Goal: Task Accomplishment & Management: Manage account settings

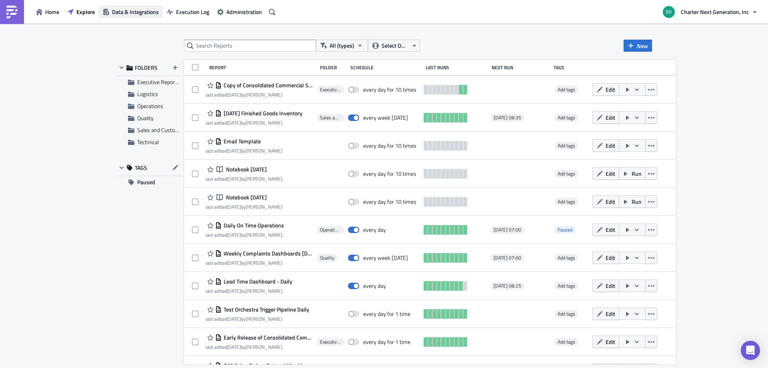
click at [147, 10] on span "Data & Integrations" at bounding box center [135, 12] width 47 height 8
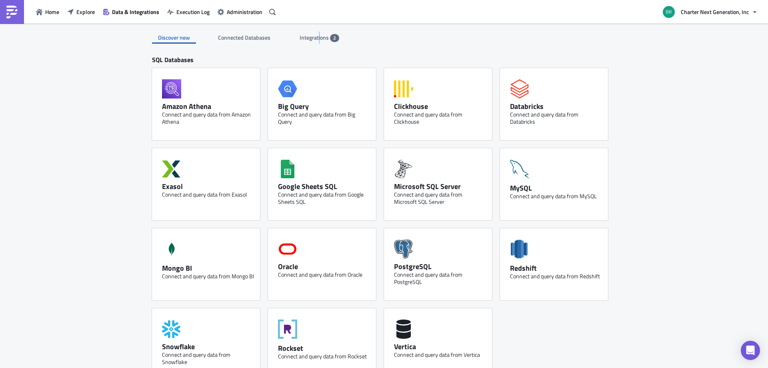
click at [316, 32] on div "Integrations 2" at bounding box center [320, 38] width 40 height 12
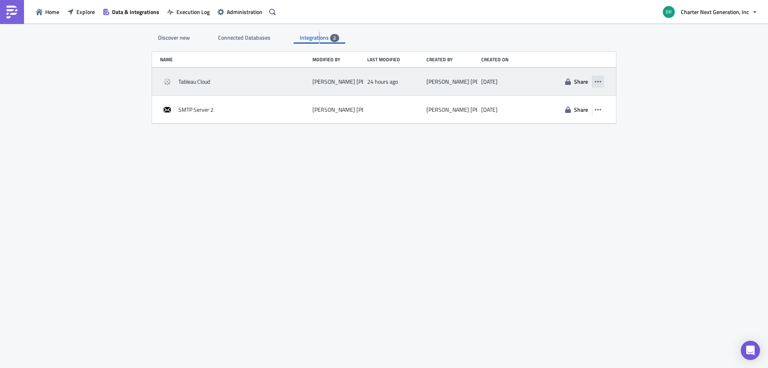
click at [597, 80] on icon "button" at bounding box center [598, 81] width 6 height 6
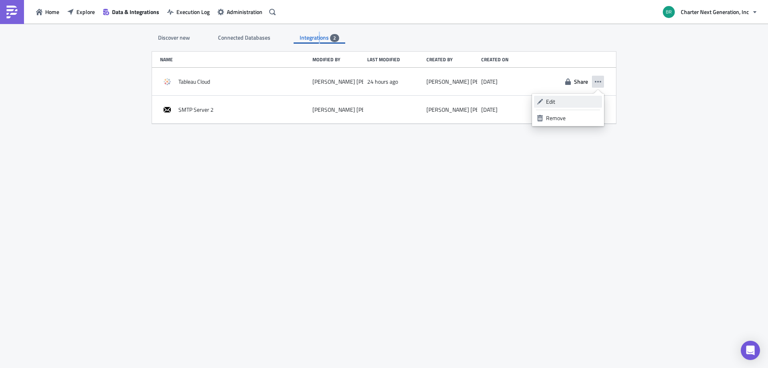
click at [557, 97] on link "Edit" at bounding box center [568, 102] width 68 height 12
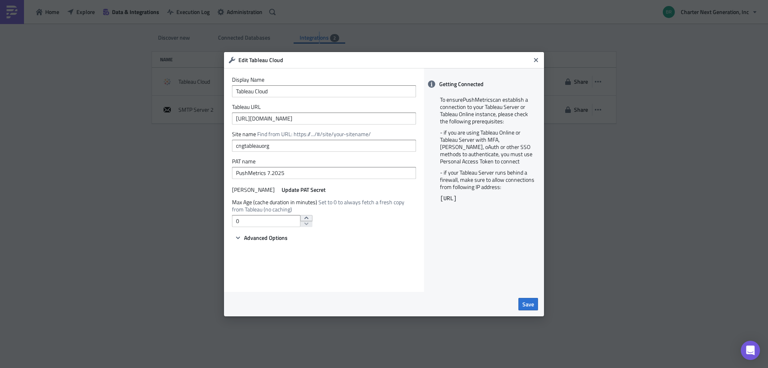
type input "1"
click at [304, 217] on icon "increment" at bounding box center [306, 217] width 6 height 6
click at [533, 306] on span "Save" at bounding box center [528, 304] width 12 height 8
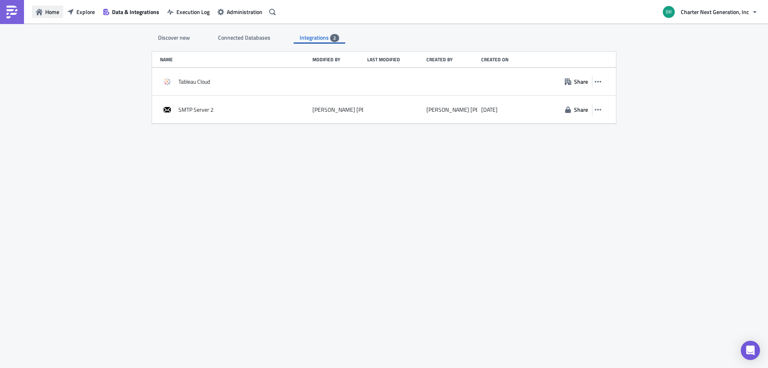
click at [57, 11] on span "Home" at bounding box center [52, 12] width 14 height 8
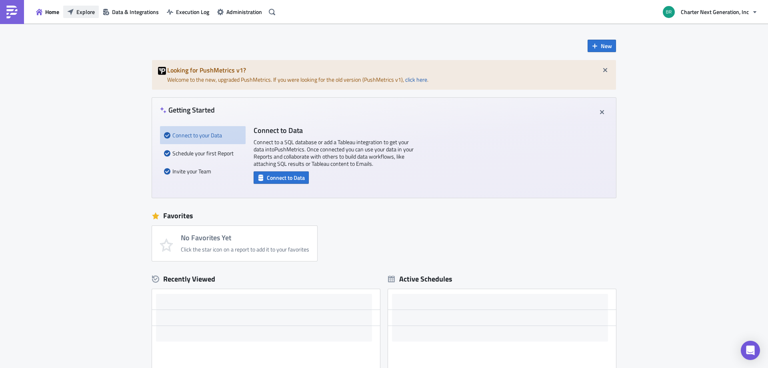
click at [96, 16] on button "Explore" at bounding box center [81, 12] width 36 height 12
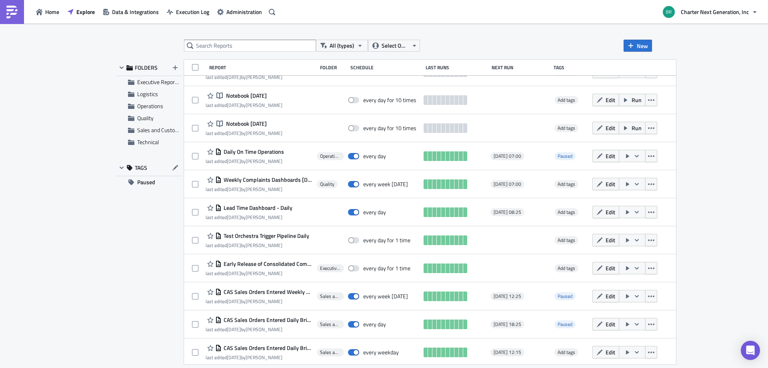
scroll to position [120, 0]
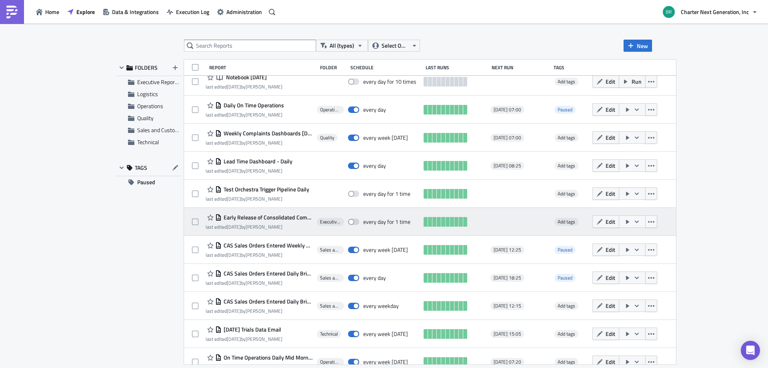
click at [640, 220] on icon "button" at bounding box center [636, 221] width 6 height 6
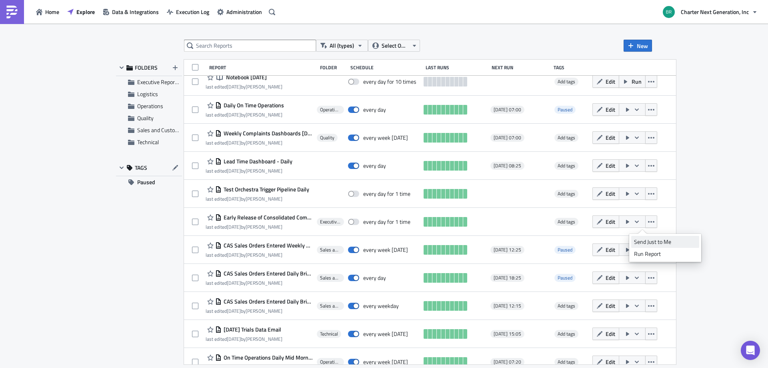
click at [652, 240] on div "Send Just to Me" at bounding box center [665, 242] width 62 height 8
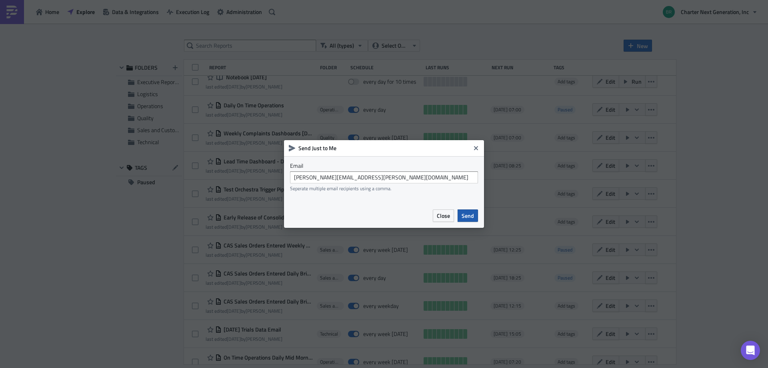
click at [476, 213] on button "Send" at bounding box center [468, 215] width 20 height 12
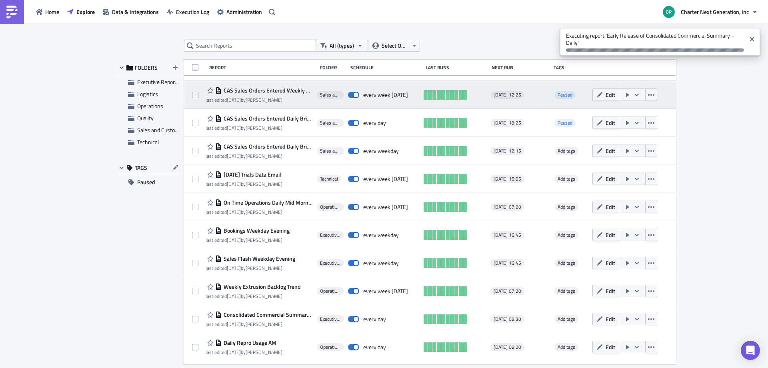
scroll to position [328, 0]
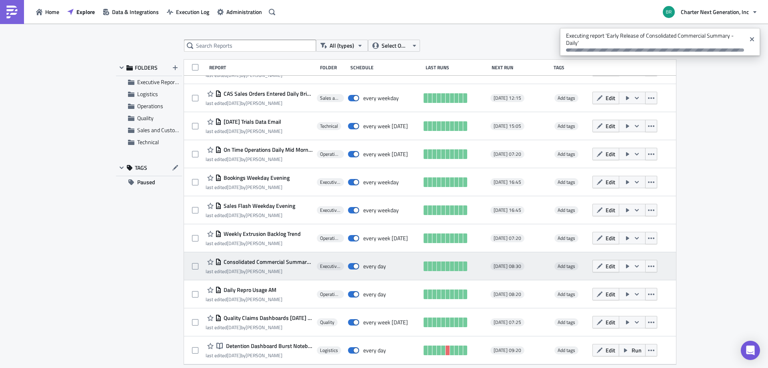
click at [640, 265] on icon "button" at bounding box center [636, 266] width 6 height 6
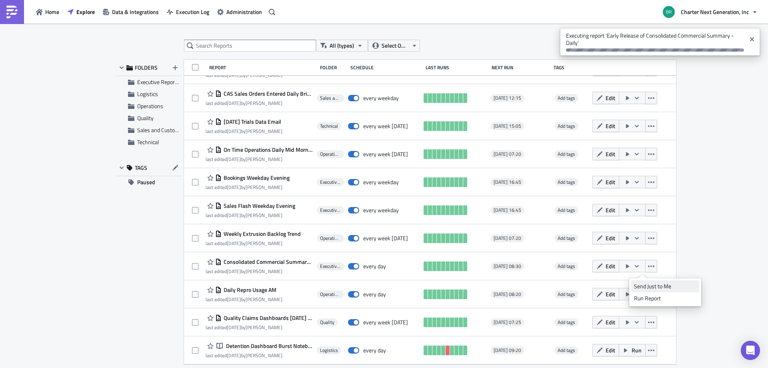
click at [653, 282] on div "Send Just to Me" at bounding box center [665, 286] width 62 height 8
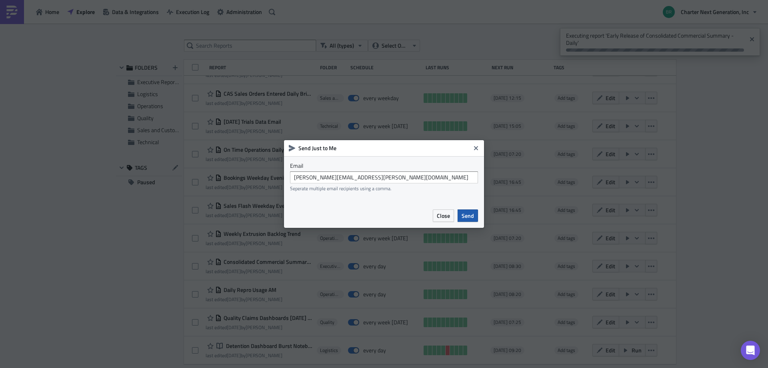
click at [475, 212] on button "Send" at bounding box center [468, 215] width 20 height 12
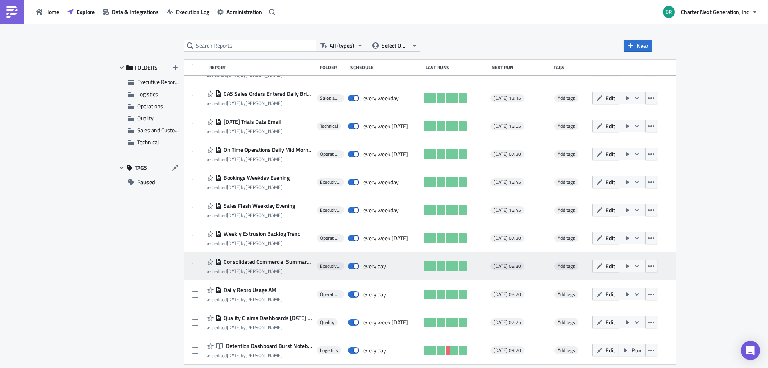
click at [631, 264] on icon "button" at bounding box center [627, 266] width 6 height 6
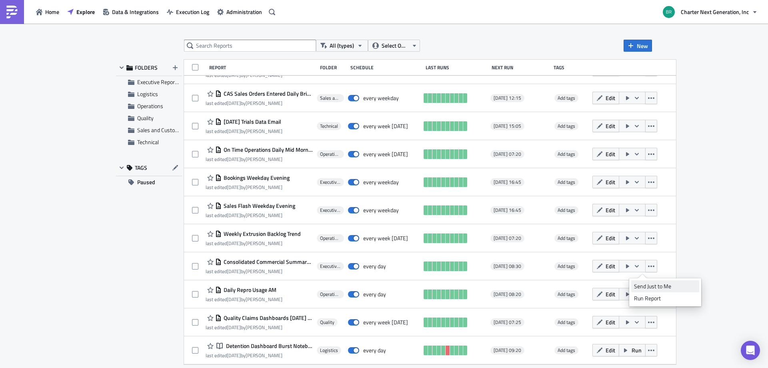
click at [655, 286] on div "Send Just to Me" at bounding box center [665, 286] width 62 height 8
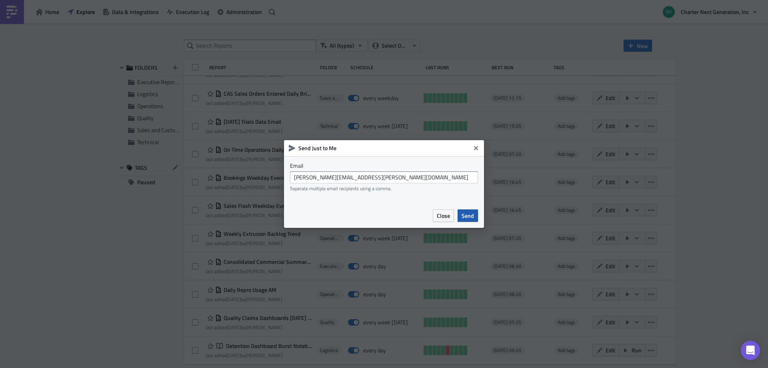
click at [472, 215] on span "Send" at bounding box center [468, 215] width 12 height 8
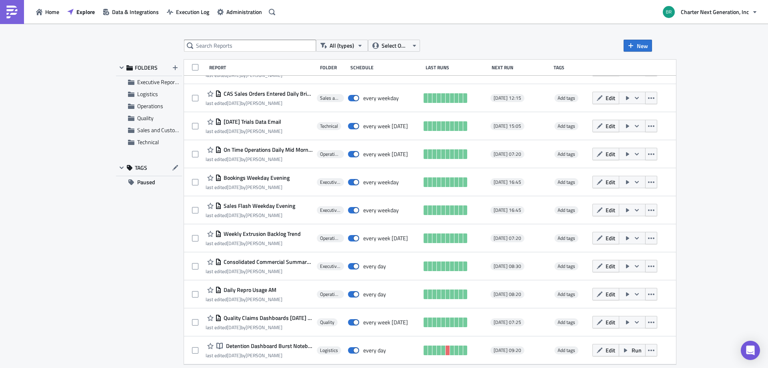
click at [736, 80] on div "All (types) Select Owner New FOLDERS Executive Reporting Logistics Operations Q…" at bounding box center [384, 196] width 768 height 345
click at [726, 124] on div "All (types) Select Owner New FOLDERS Executive Reporting Logistics Operations Q…" at bounding box center [384, 196] width 768 height 345
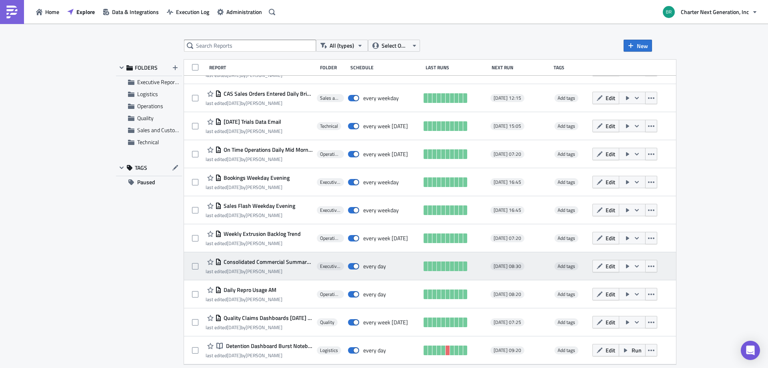
click at [640, 268] on icon "button" at bounding box center [636, 266] width 6 height 6
click at [242, 261] on span "Consolidated Commercial Summary - Daily" at bounding box center [268, 261] width 92 height 7
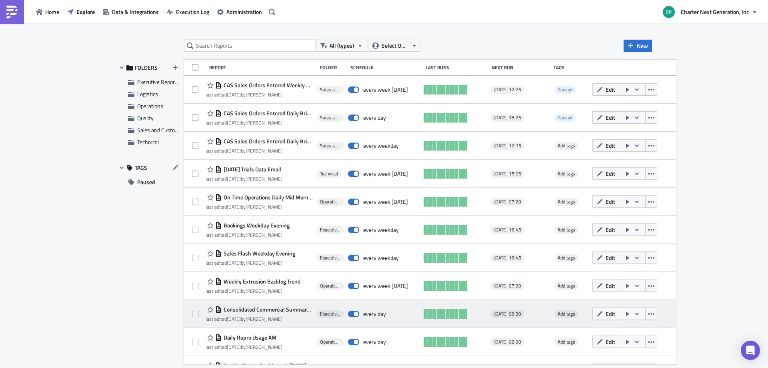
scroll to position [328, 0]
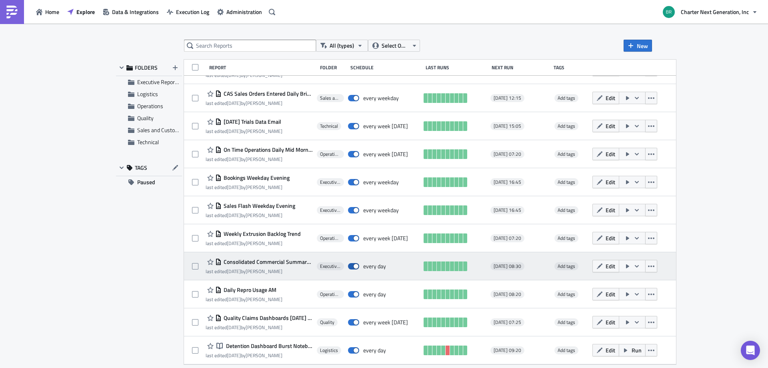
drag, startPoint x: 358, startPoint y: 267, endPoint x: 364, endPoint y: 261, distance: 8.5
click at [358, 266] on span at bounding box center [353, 266] width 11 height 6
click at [355, 266] on input "checkbox" at bounding box center [352, 266] width 5 height 5
checkbox input "false"
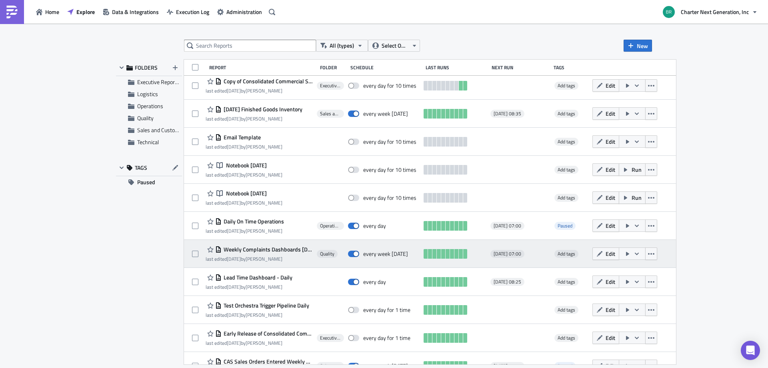
scroll to position [0, 0]
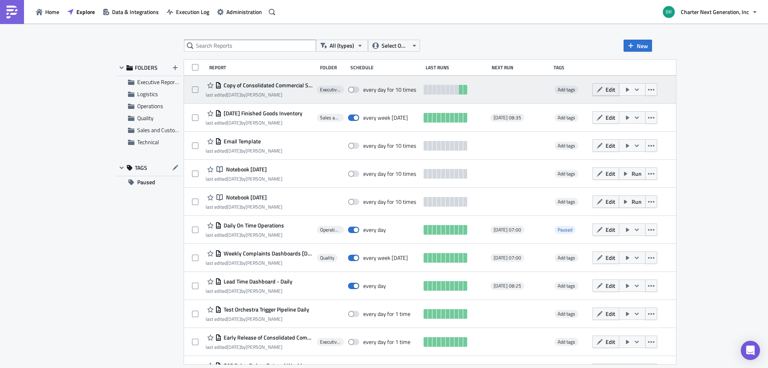
click at [615, 89] on span "Edit" at bounding box center [610, 89] width 10 height 8
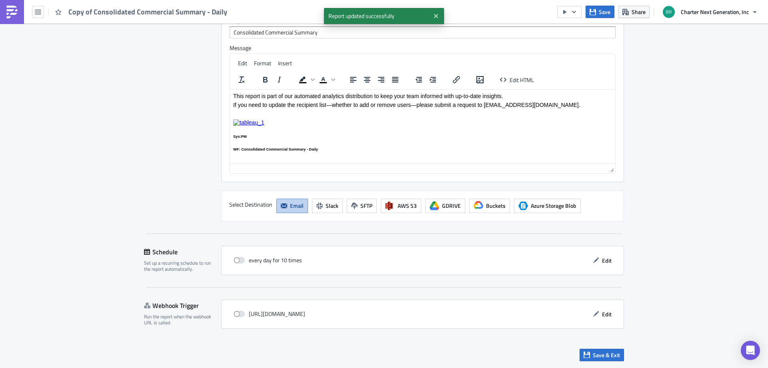
scroll to position [667, 0]
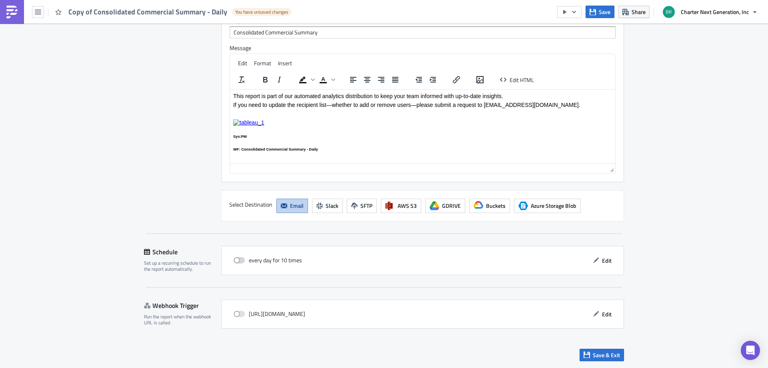
drag, startPoint x: 241, startPoint y: 258, endPoint x: 246, endPoint y: 256, distance: 5.3
click at [241, 257] on span at bounding box center [239, 260] width 11 height 6
click at [240, 258] on input "checkbox" at bounding box center [237, 260] width 5 height 5
checkbox input "true"
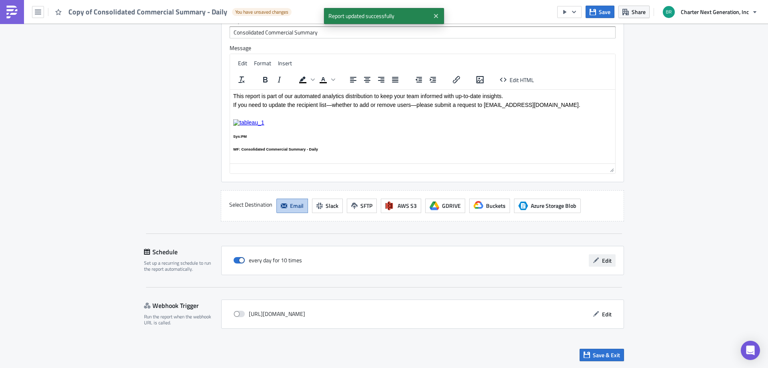
click at [607, 261] on span "Edit" at bounding box center [607, 260] width 10 height 8
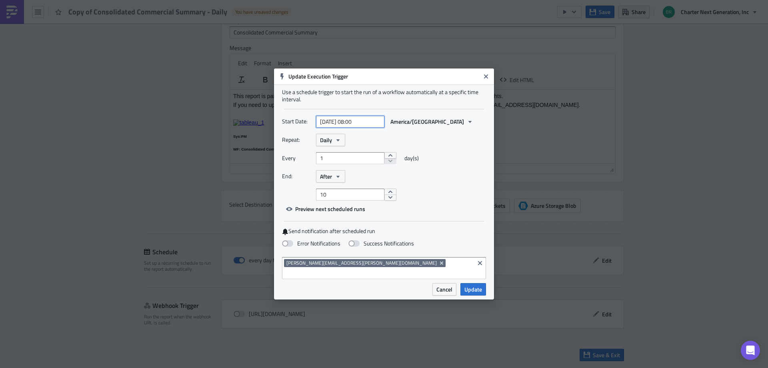
select select "7"
select select "2025"
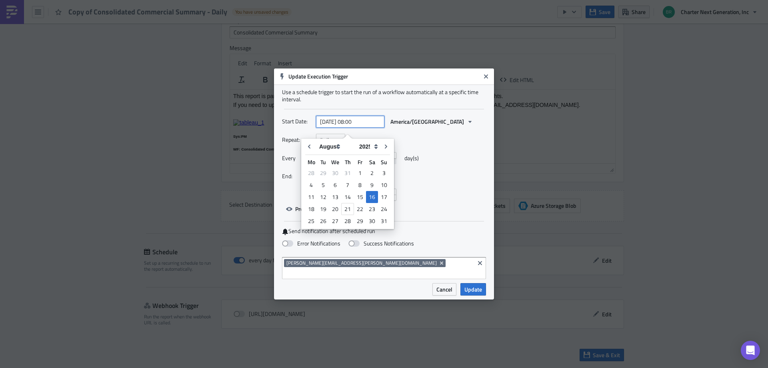
click at [356, 126] on input "[DATE] 08:00" at bounding box center [350, 122] width 68 height 12
click at [361, 210] on div "22" at bounding box center [360, 208] width 12 height 11
type input "[DATE] 08:00"
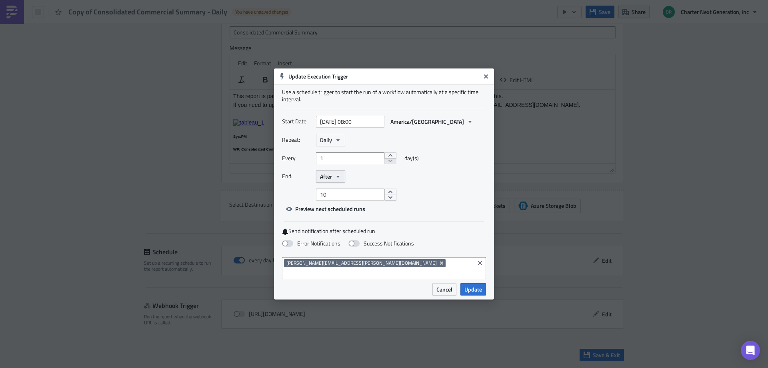
click at [339, 180] on icon "button" at bounding box center [338, 176] width 6 height 6
click at [337, 194] on div "Never" at bounding box center [354, 190] width 66 height 8
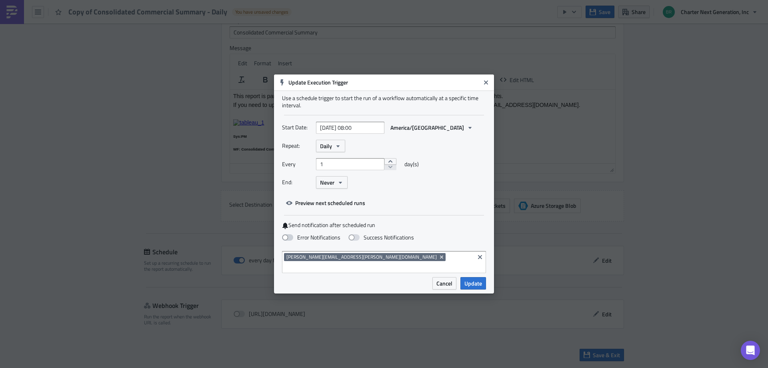
drag, startPoint x: 288, startPoint y: 242, endPoint x: 344, endPoint y: 258, distance: 58.2
click at [288, 240] on span at bounding box center [287, 237] width 11 height 6
click at [7, 6] on input "Error Notifications" at bounding box center [4, 3] width 5 height 5
checkbox input "true"
click at [377, 263] on input at bounding box center [378, 267] width 188 height 8
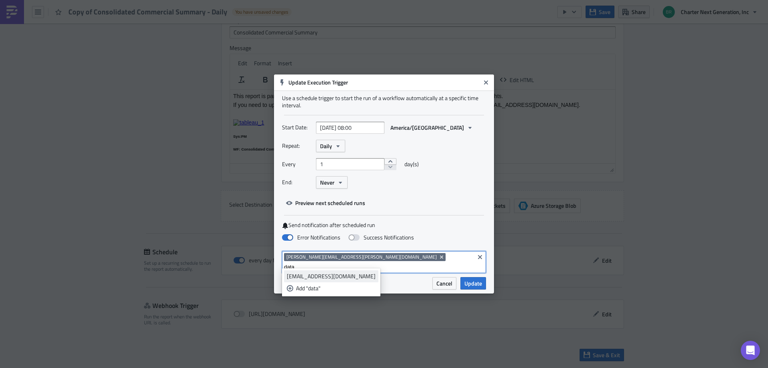
type input "data"
click at [352, 276] on div "[EMAIL_ADDRESS][DOMAIN_NAME]" at bounding box center [331, 276] width 89 height 8
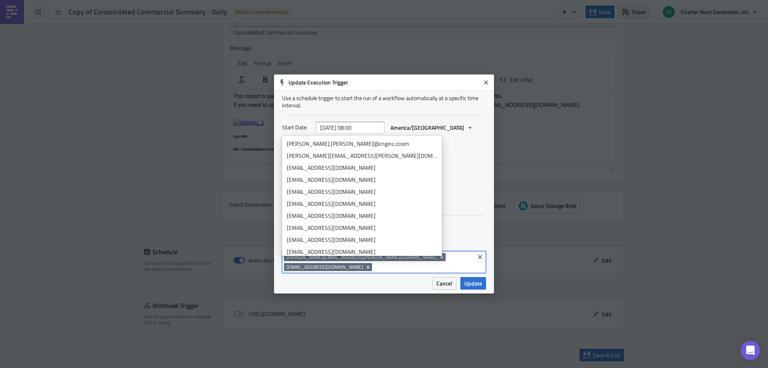
click at [444, 225] on div "Use a schedule trigger to start the run of a workflow automatically at a specif…" at bounding box center [384, 183] width 220 height 186
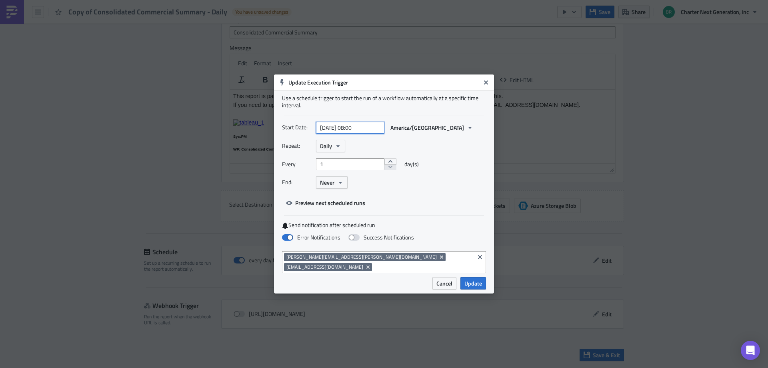
select select "7"
select select "2025"
click at [364, 131] on input "[DATE] 08:00" at bounding box center [350, 128] width 68 height 12
drag, startPoint x: 359, startPoint y: 131, endPoint x: 364, endPoint y: 132, distance: 5.8
click at [364, 132] on input "[DATE] 08:00" at bounding box center [350, 128] width 68 height 12
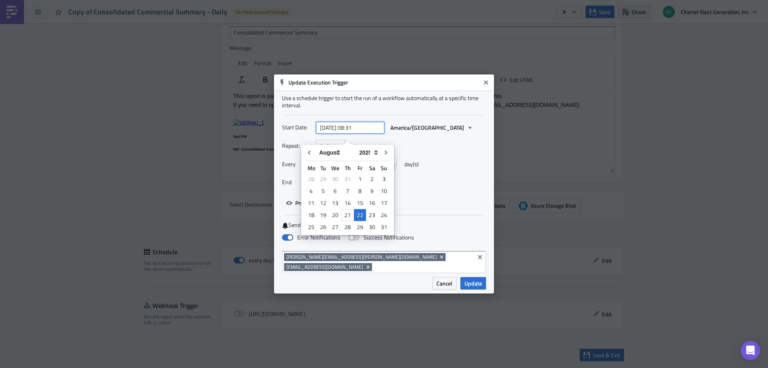
type input "[DATE] 08:31"
click at [454, 164] on div "Every 1 day(s)" at bounding box center [384, 167] width 204 height 18
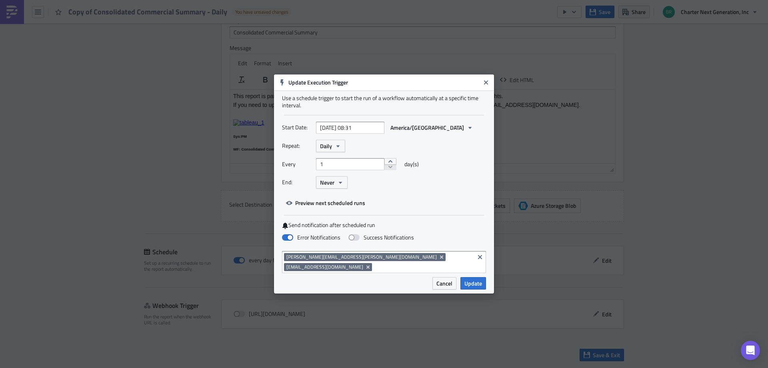
click at [482, 278] on button "Update" at bounding box center [473, 283] width 26 height 12
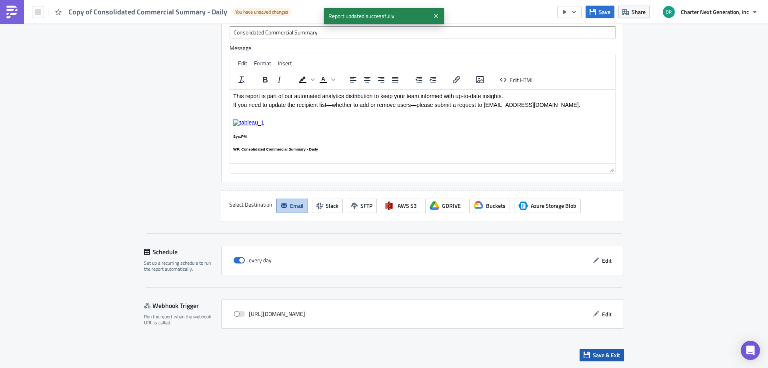
click at [611, 354] on span "Save & Exit" at bounding box center [606, 354] width 27 height 8
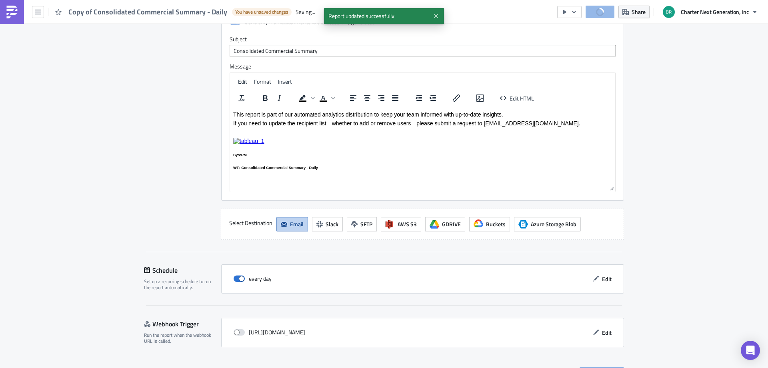
scroll to position [686, 0]
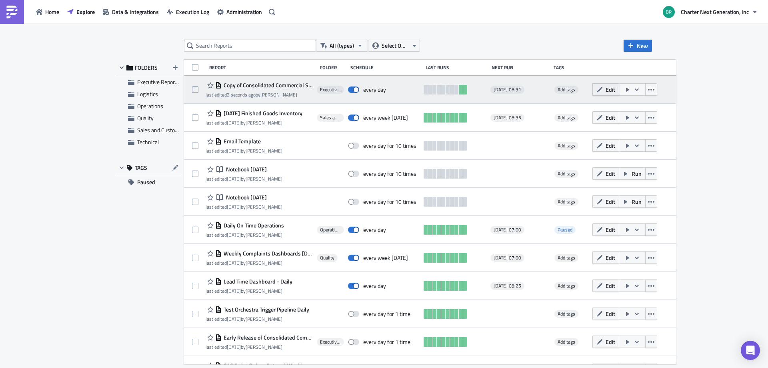
click at [603, 86] on icon "button" at bounding box center [599, 89] width 6 height 6
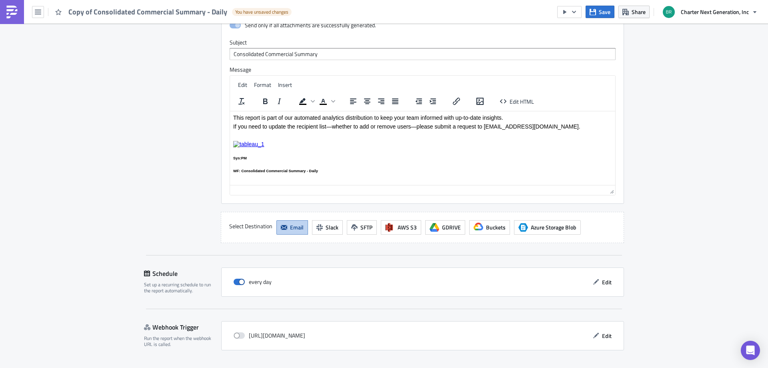
scroll to position [667, 0]
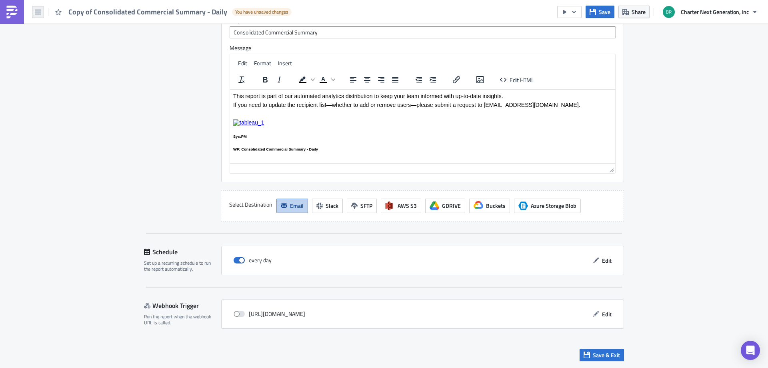
click at [42, 15] on button "button" at bounding box center [38, 12] width 12 height 12
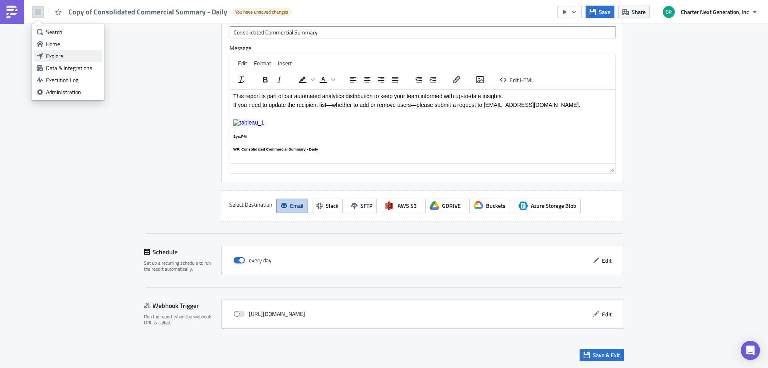
click at [51, 51] on link "Explore" at bounding box center [68, 56] width 68 height 12
